Goal: Information Seeking & Learning: Learn about a topic

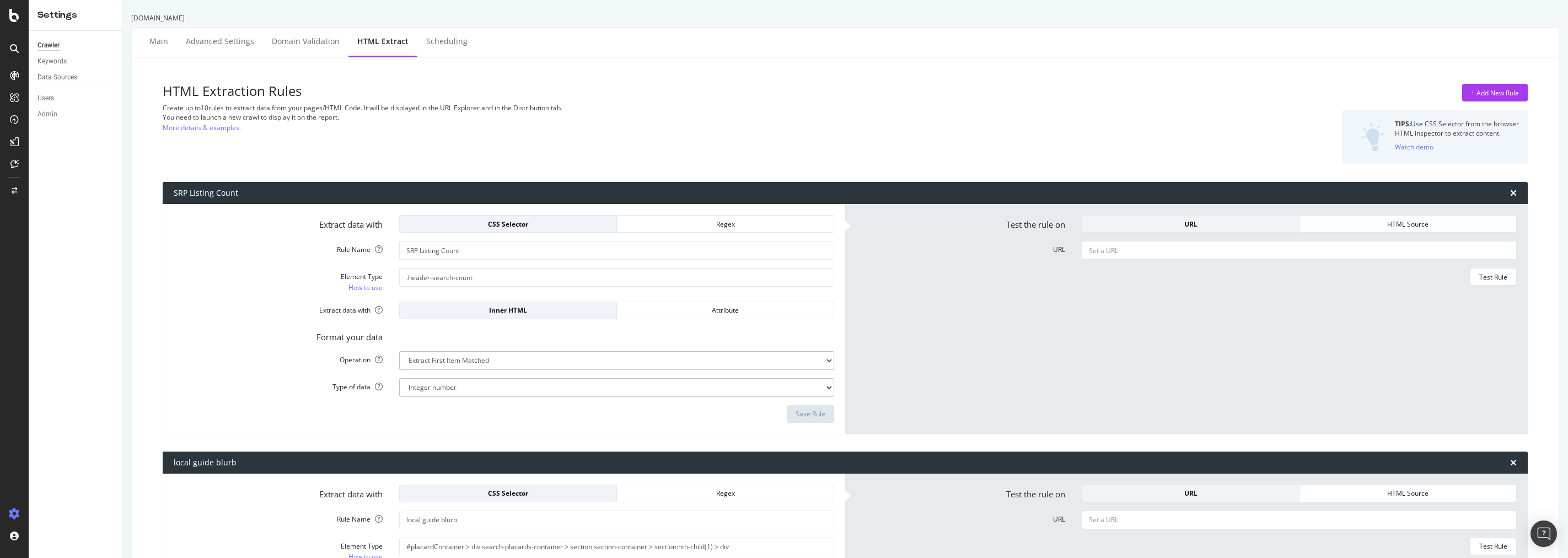
select select "i"
select select "list"
select select "exist"
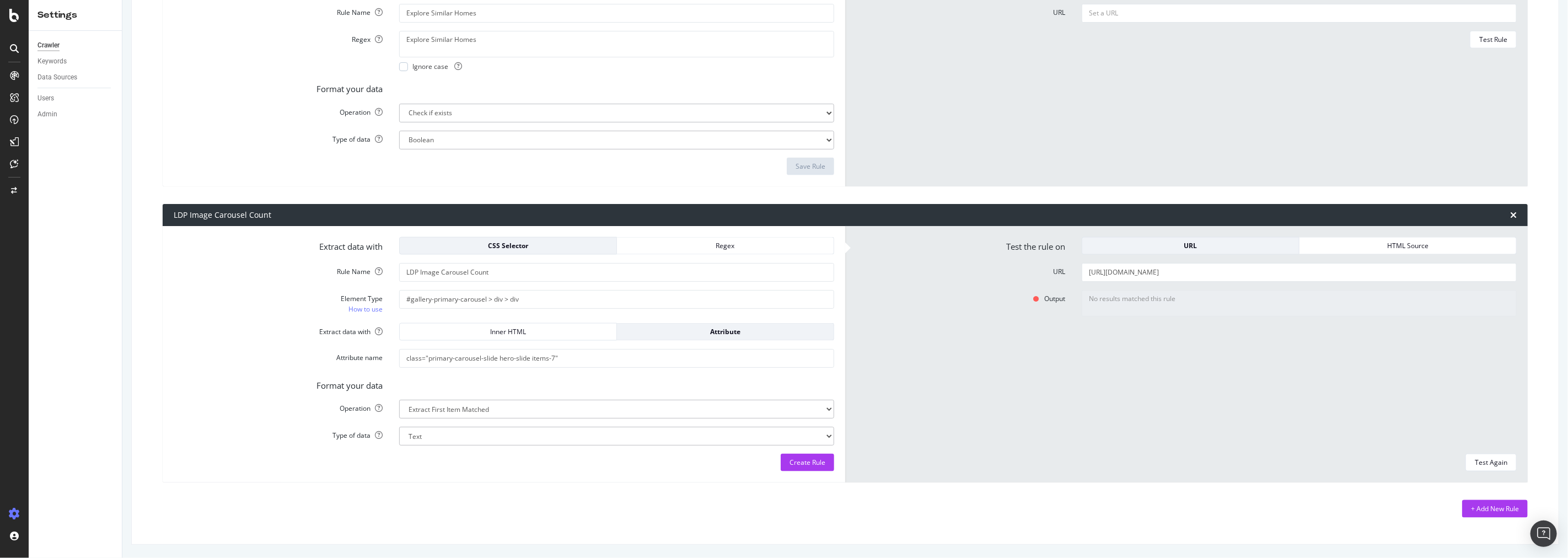
click at [224, 505] on div "+ Add New Rule" at bounding box center [845, 509] width 1365 height 18
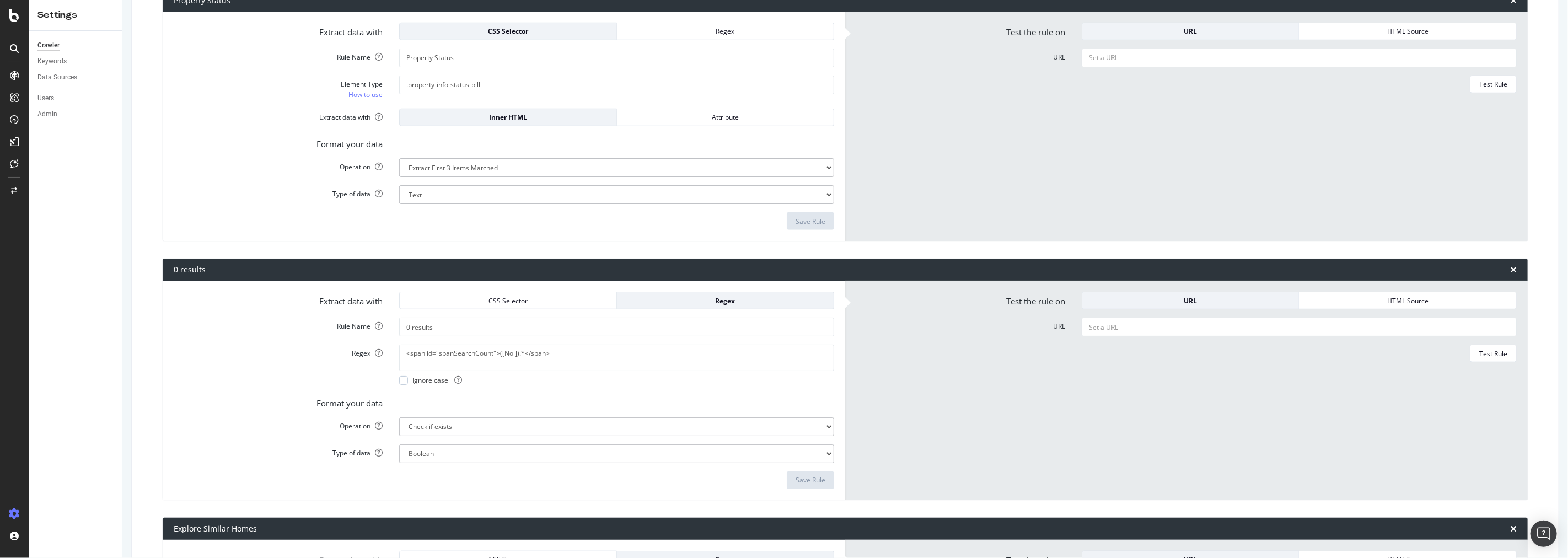
scroll to position [753, 0]
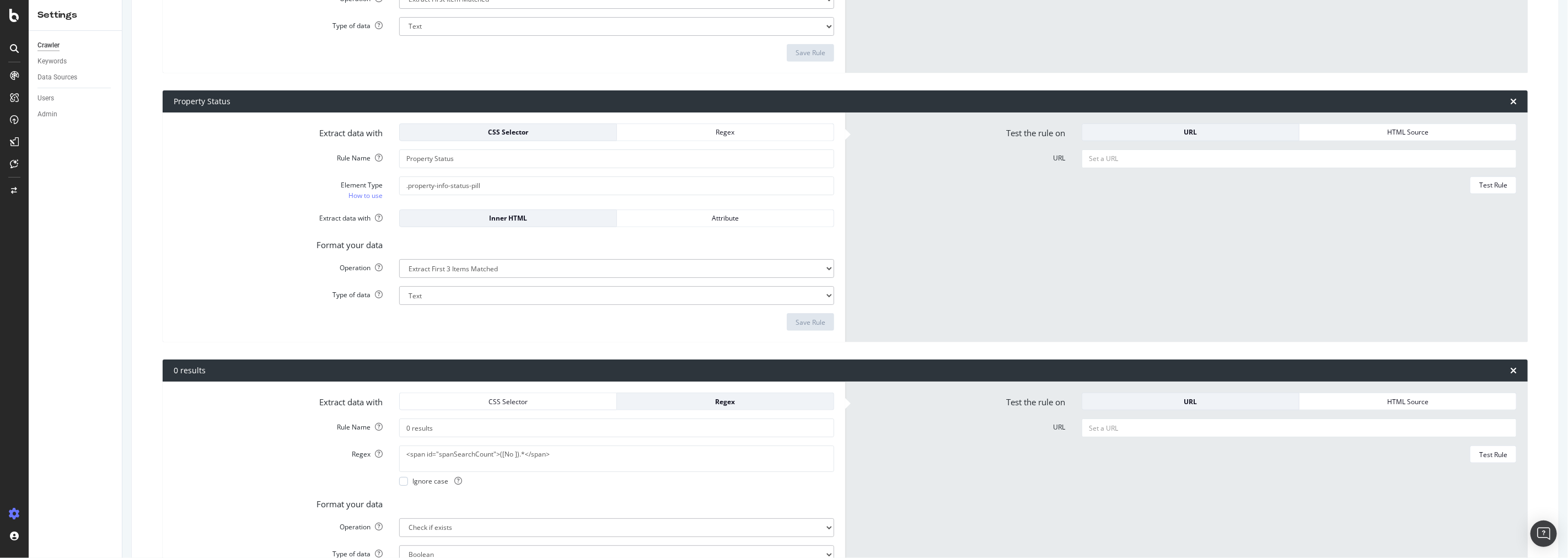
click at [930, 296] on form "Test the rule on URL HTML Source URL Test Rule" at bounding box center [1186, 227] width 660 height 207
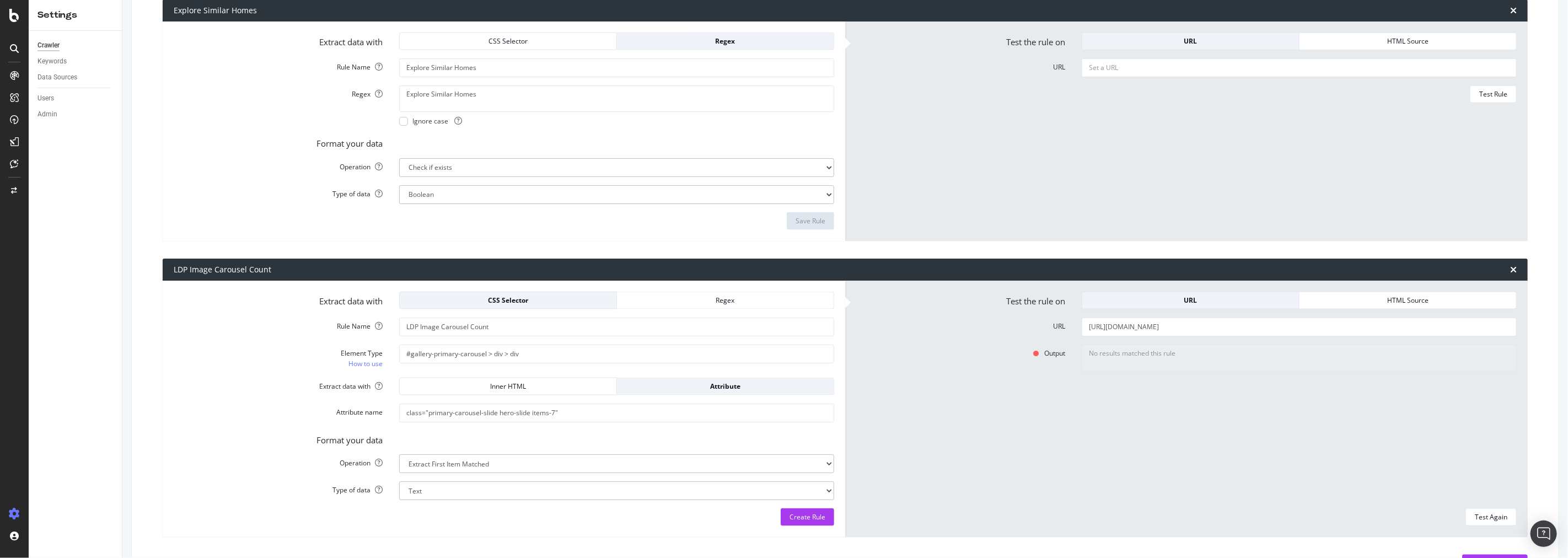
scroll to position [1304, 0]
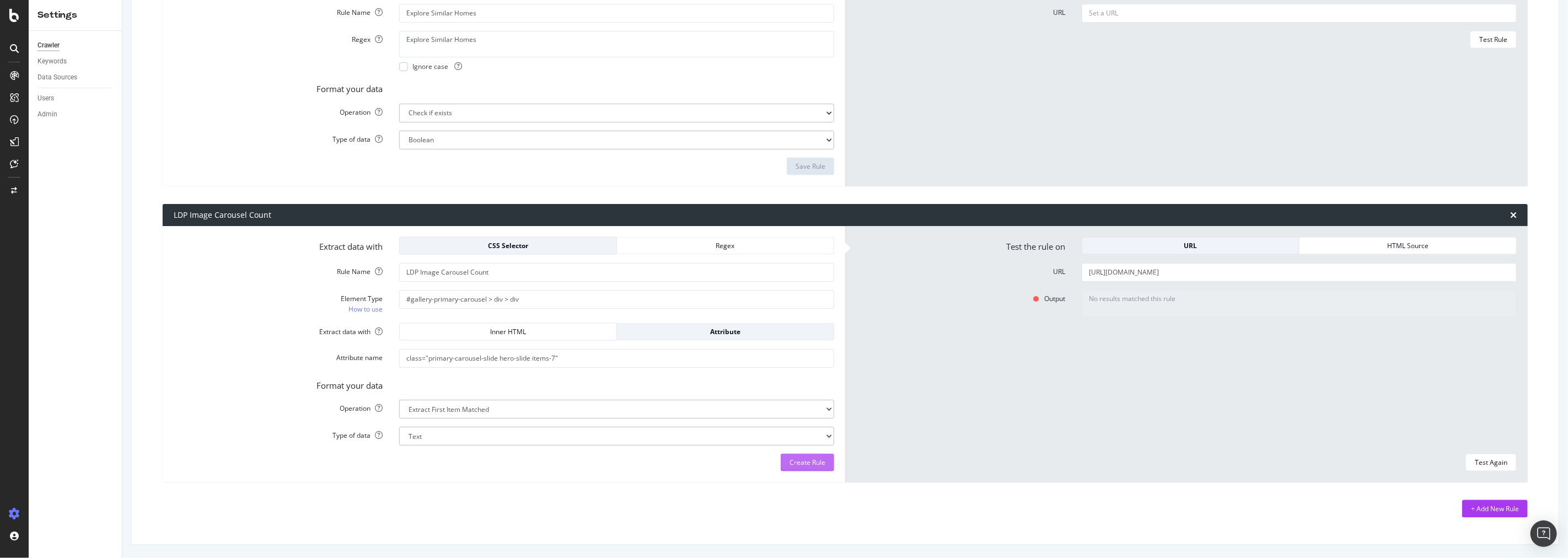
click at [810, 465] on div "Create Rule" at bounding box center [808, 463] width 36 height 10
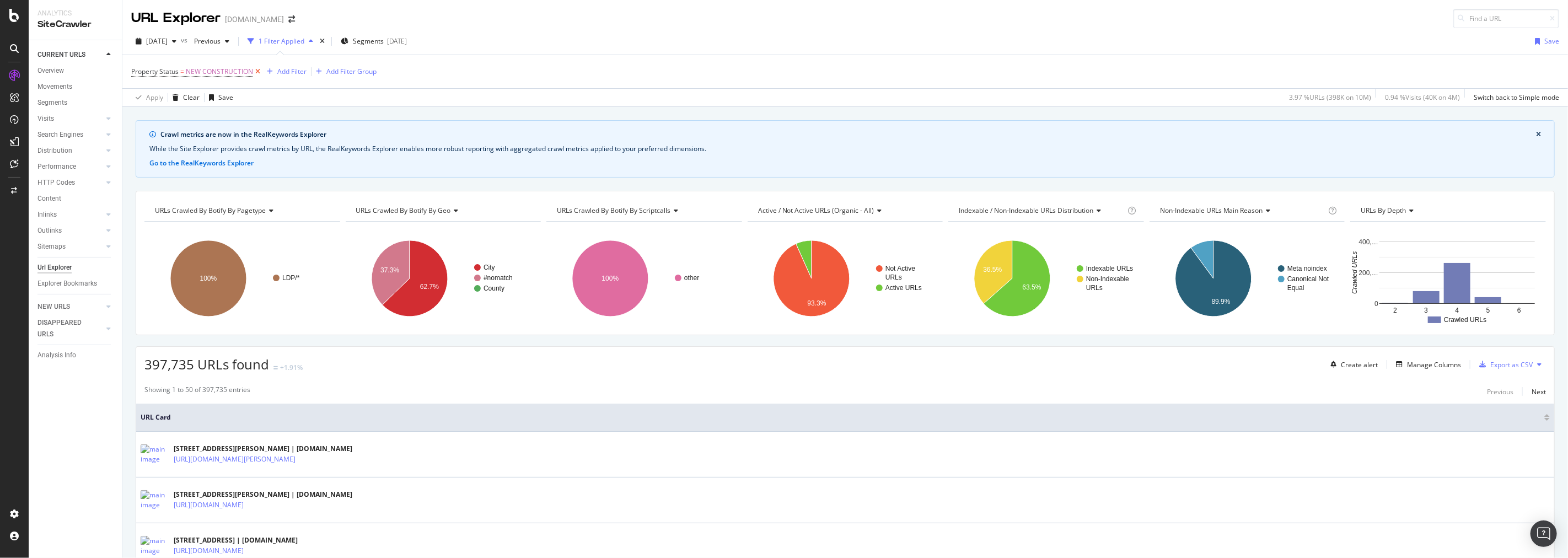
click at [254, 72] on icon at bounding box center [258, 72] width 10 height 11
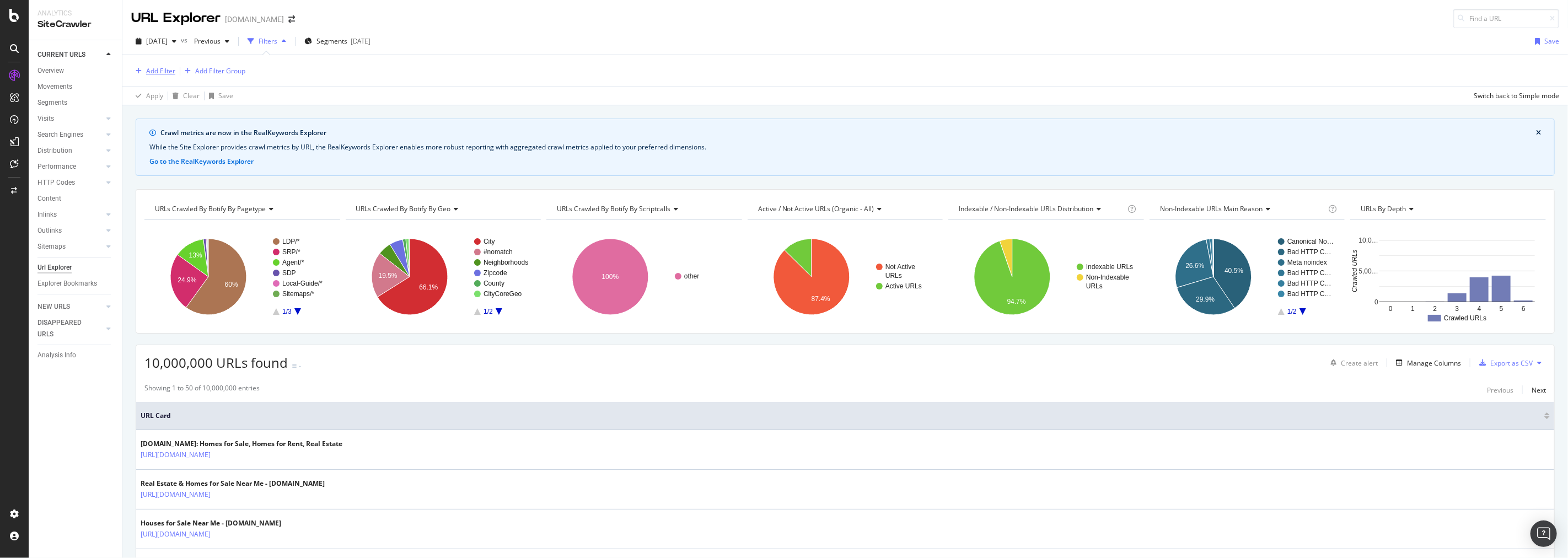
click at [159, 73] on div "Add Filter" at bounding box center [160, 71] width 29 height 10
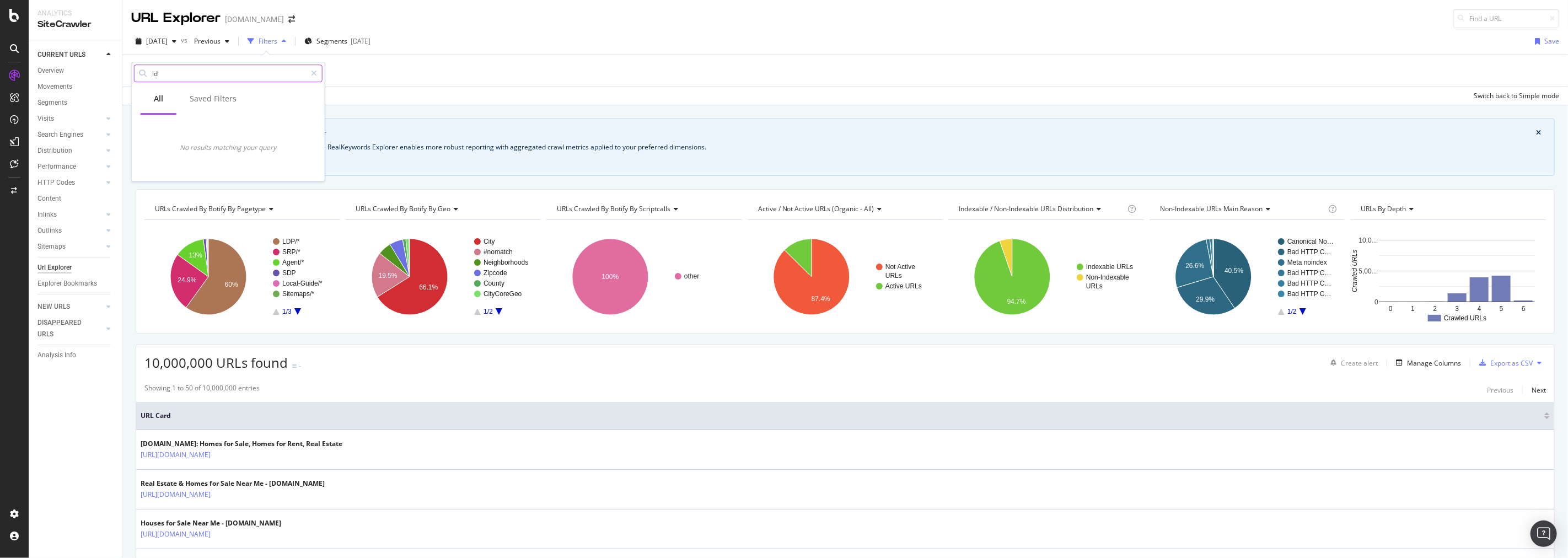
type input "l"
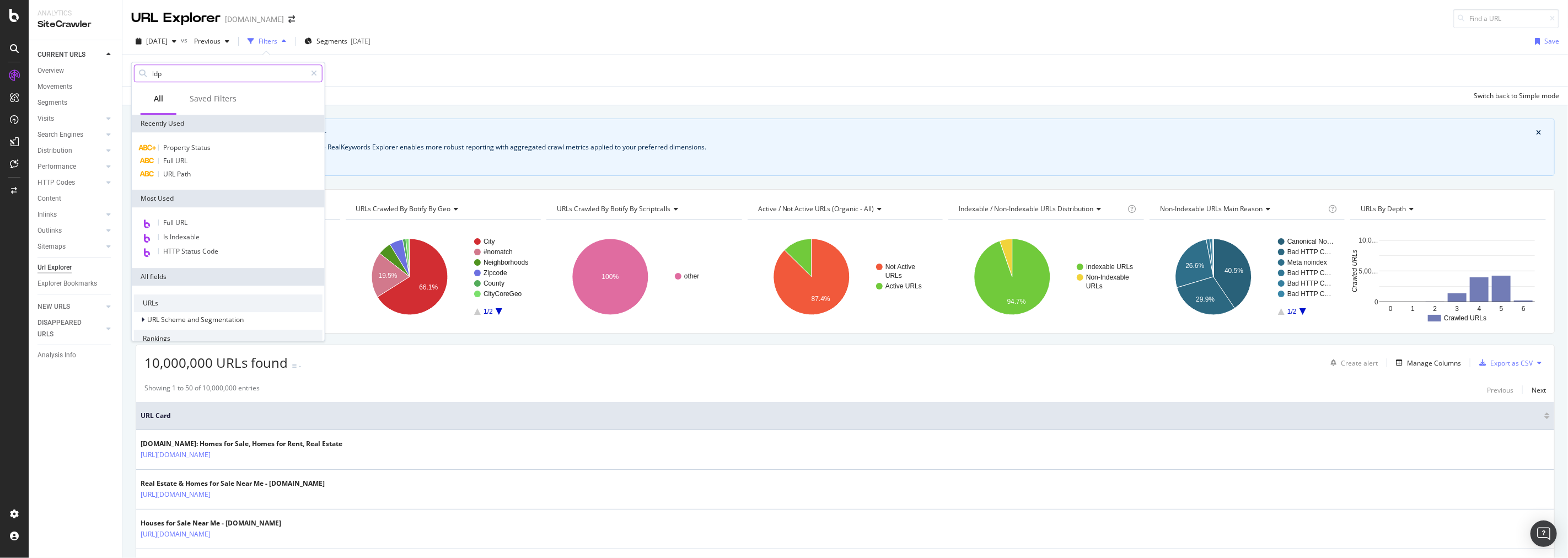
type input "ldp"
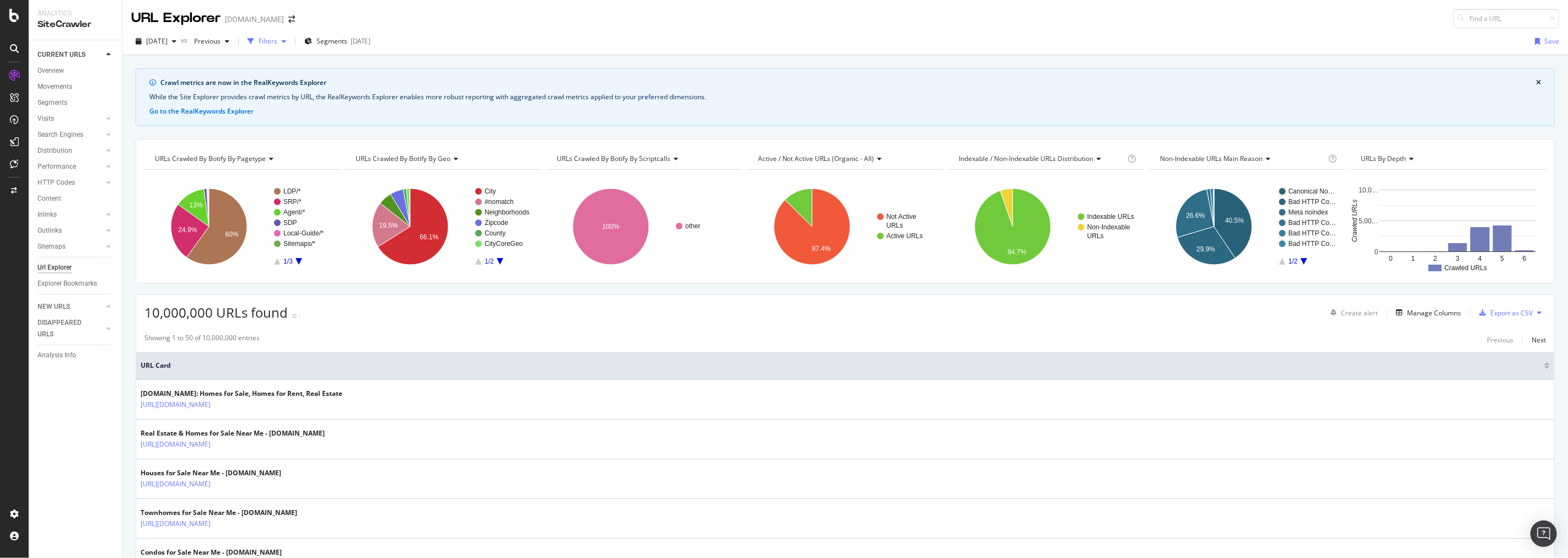
click at [277, 40] on div "Filters" at bounding box center [268, 41] width 18 height 10
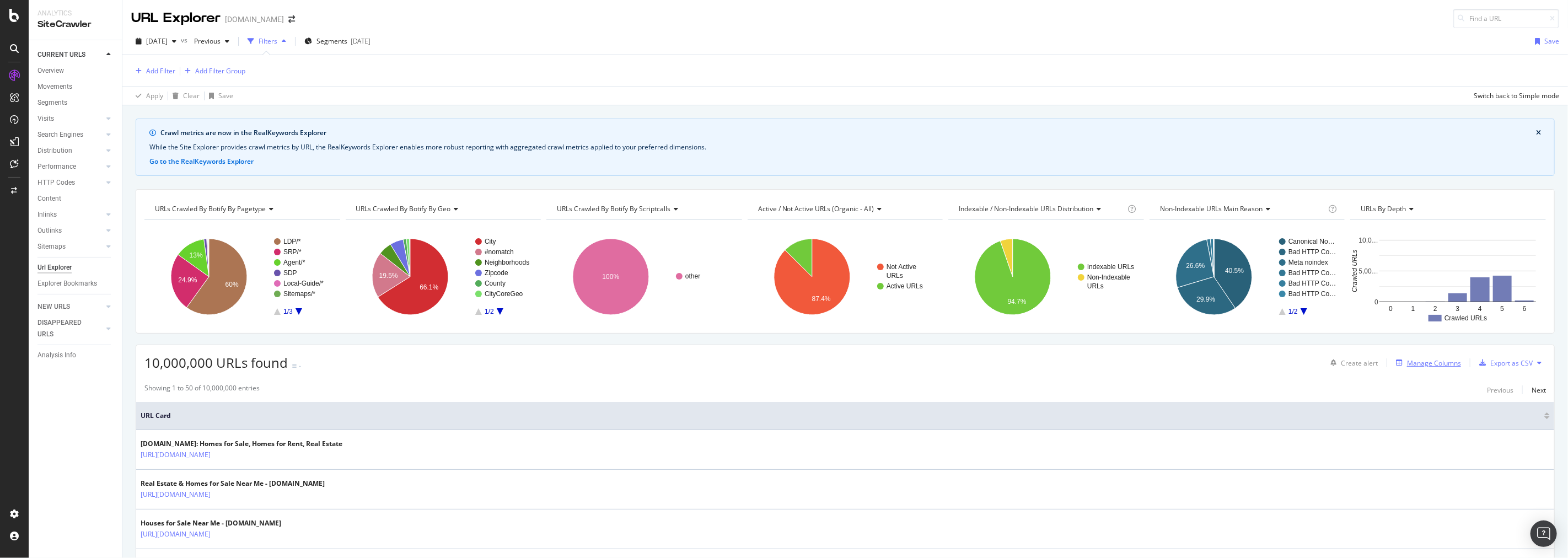
click at [1407, 362] on div "Manage Columns" at bounding box center [1434, 363] width 54 height 10
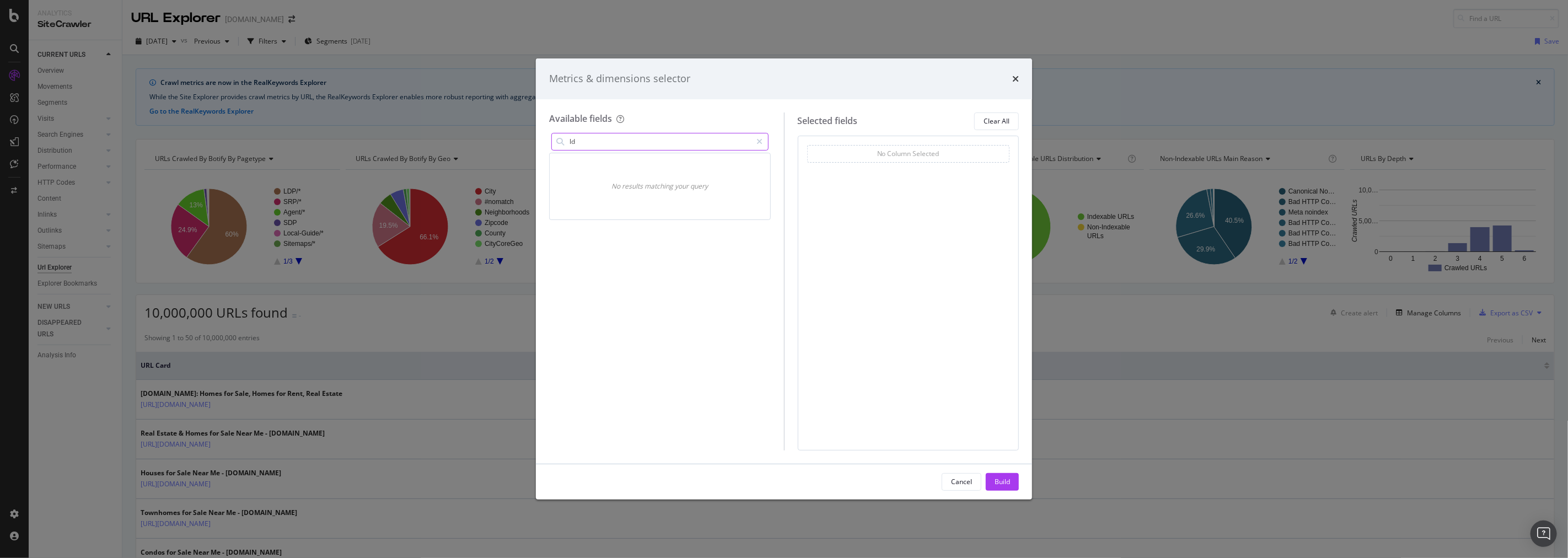
type input "l"
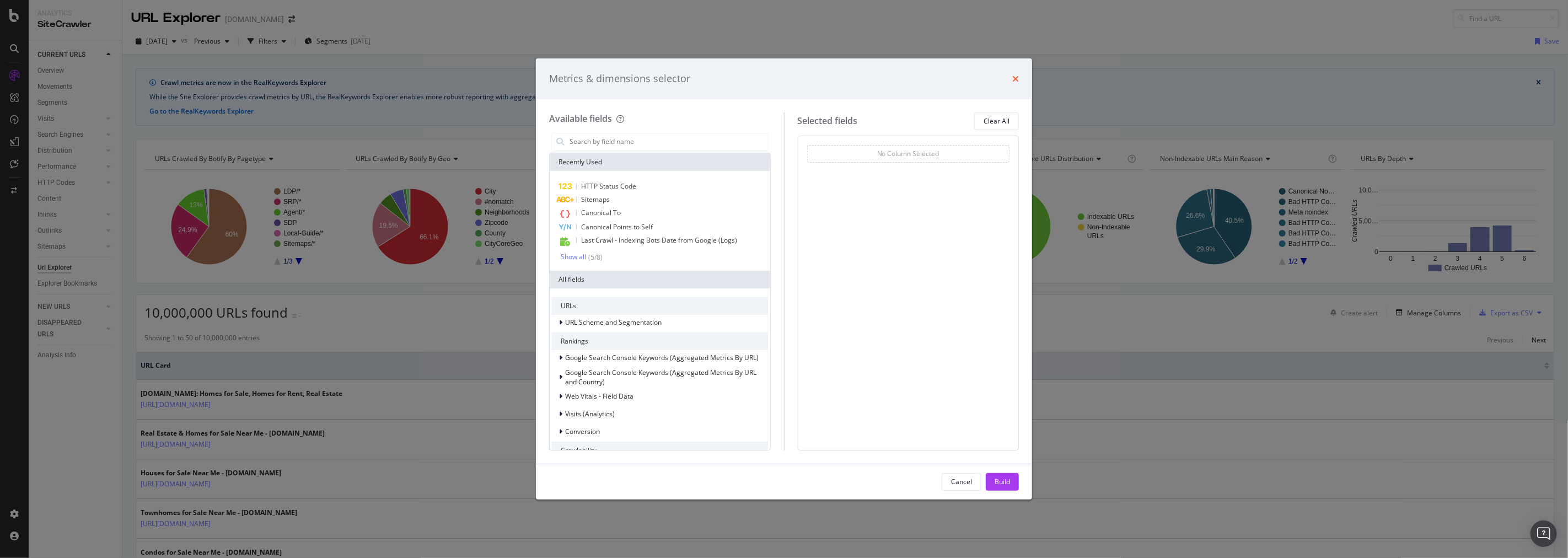
click at [1017, 78] on icon "times" at bounding box center [1016, 79] width 7 height 9
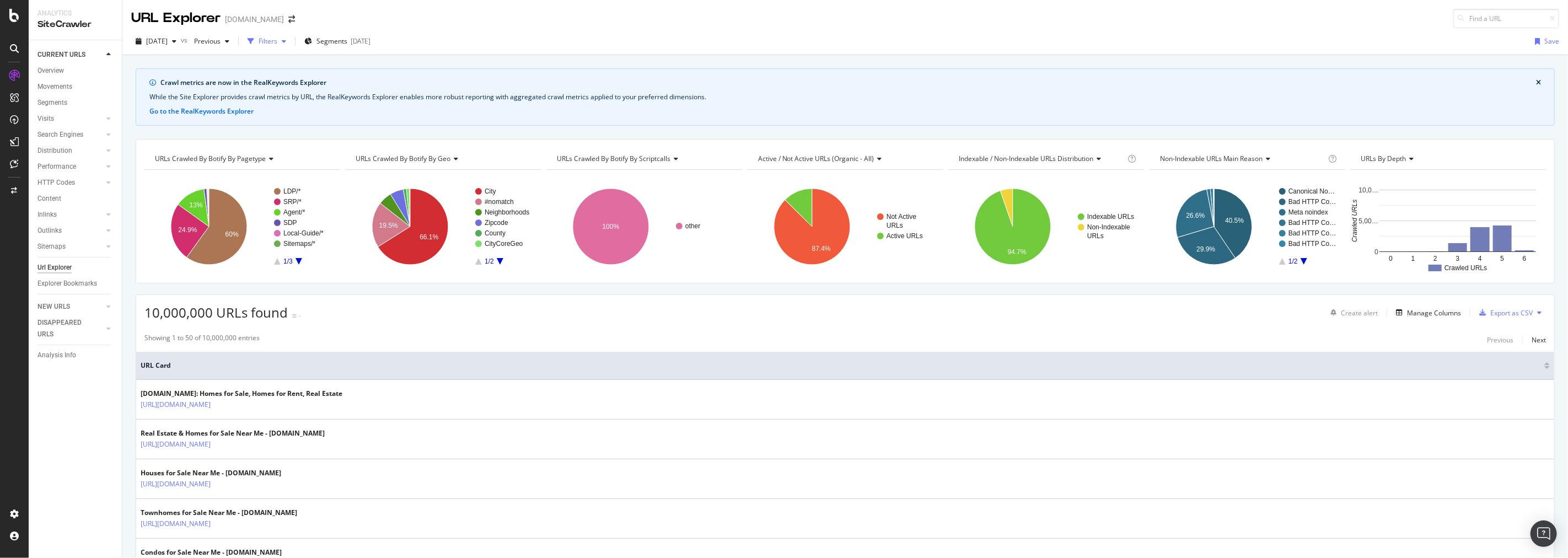
click at [290, 36] on div "Filters" at bounding box center [266, 41] width 47 height 16
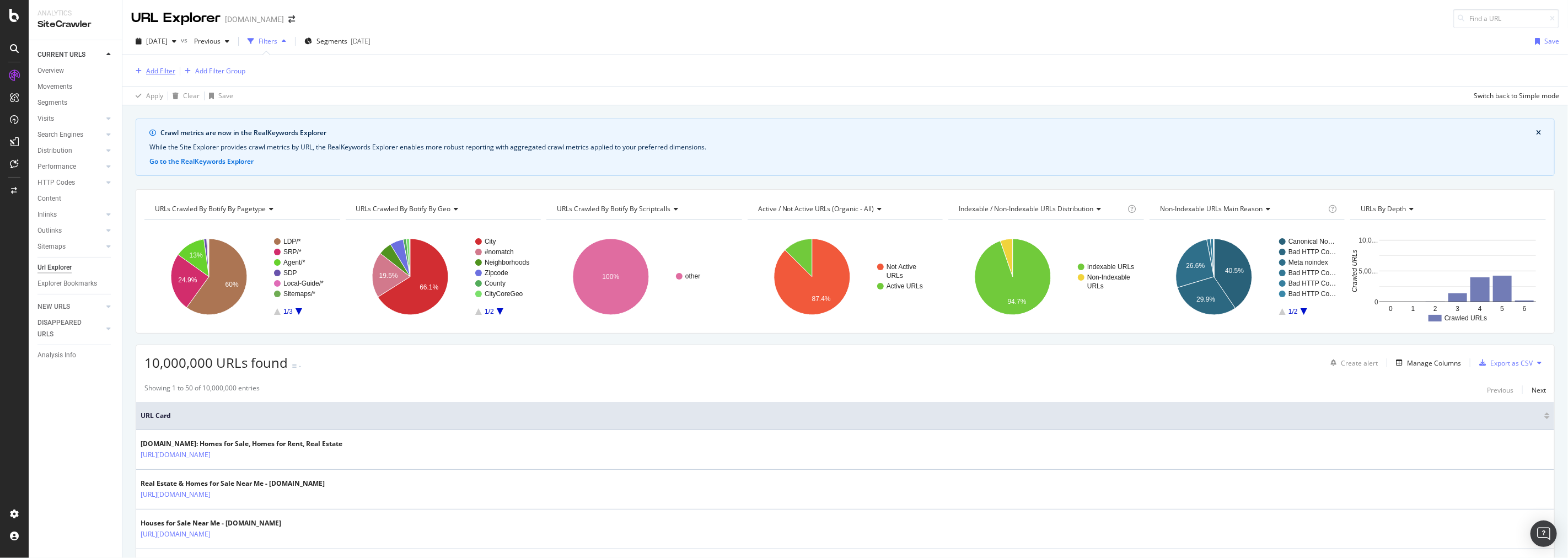
click at [152, 68] on div "Add Filter" at bounding box center [160, 71] width 29 height 10
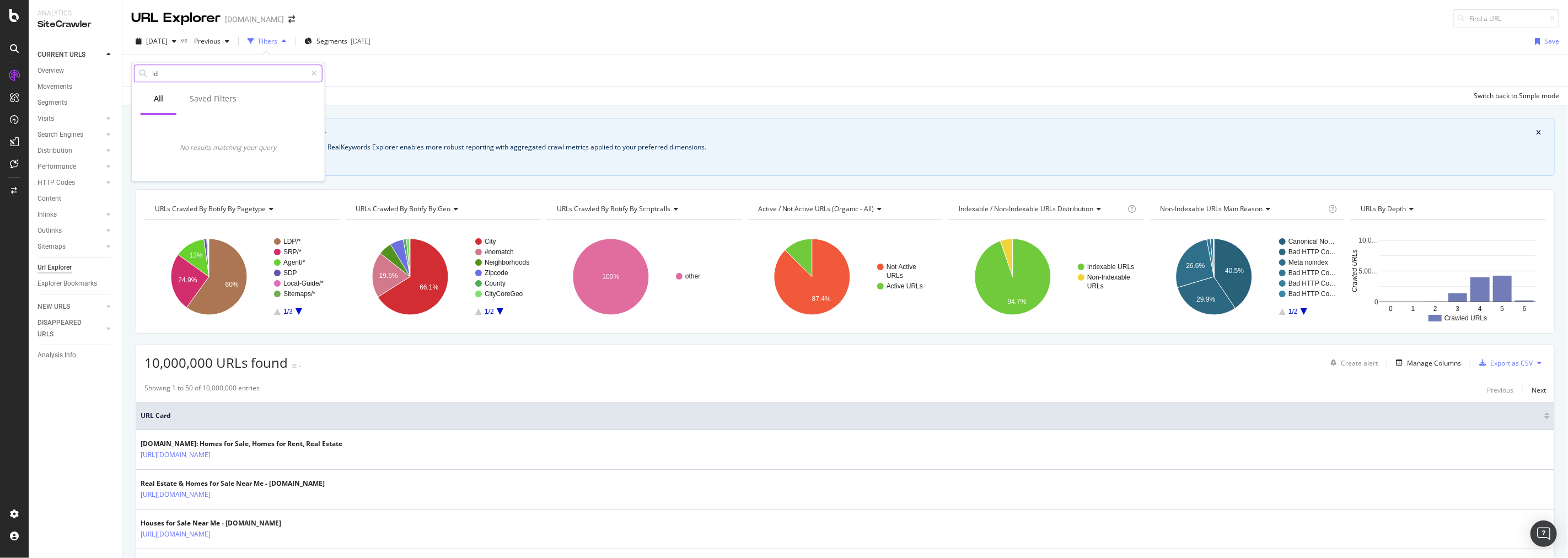
type input "l"
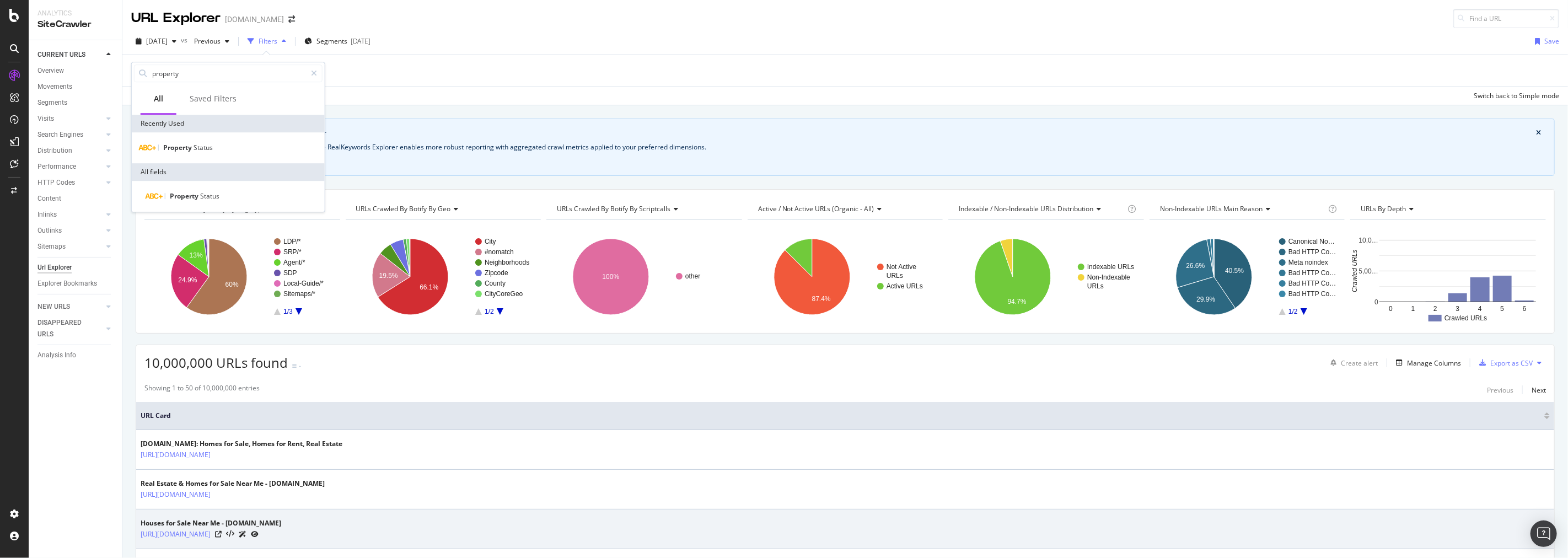
type input "property"
